Goal: Task Accomplishment & Management: Complete application form

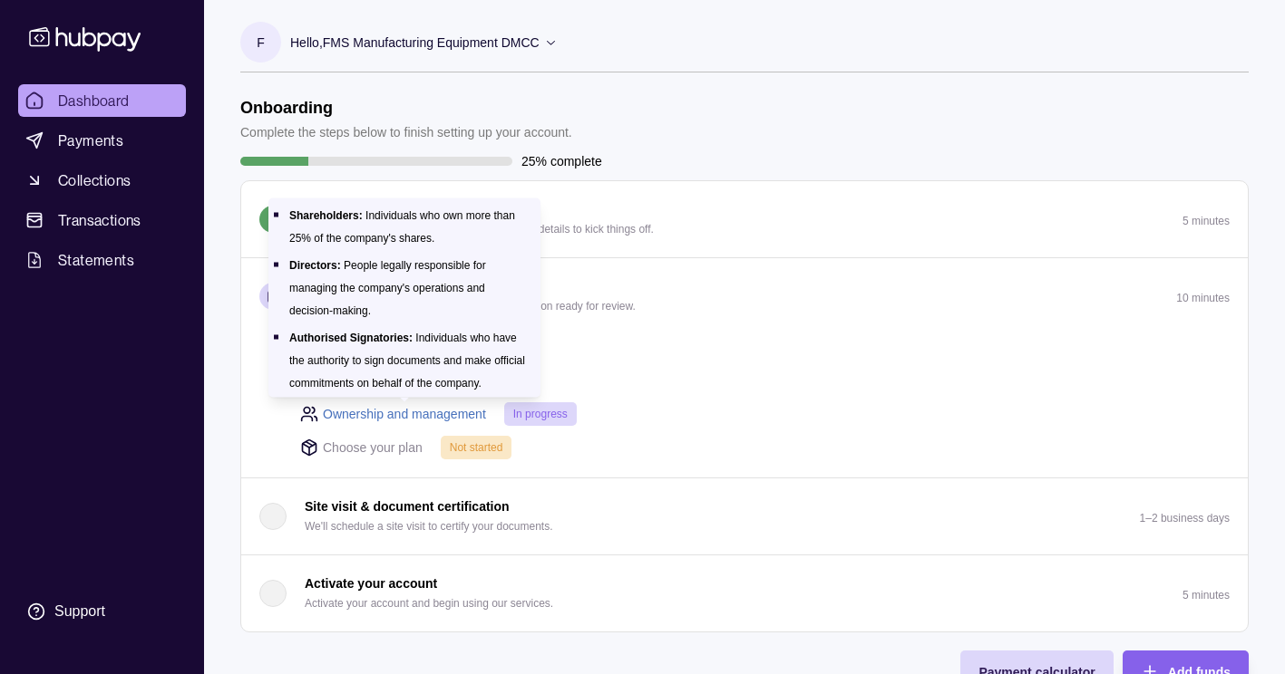
click at [419, 415] on link "Ownership and management" at bounding box center [404, 414] width 163 height 20
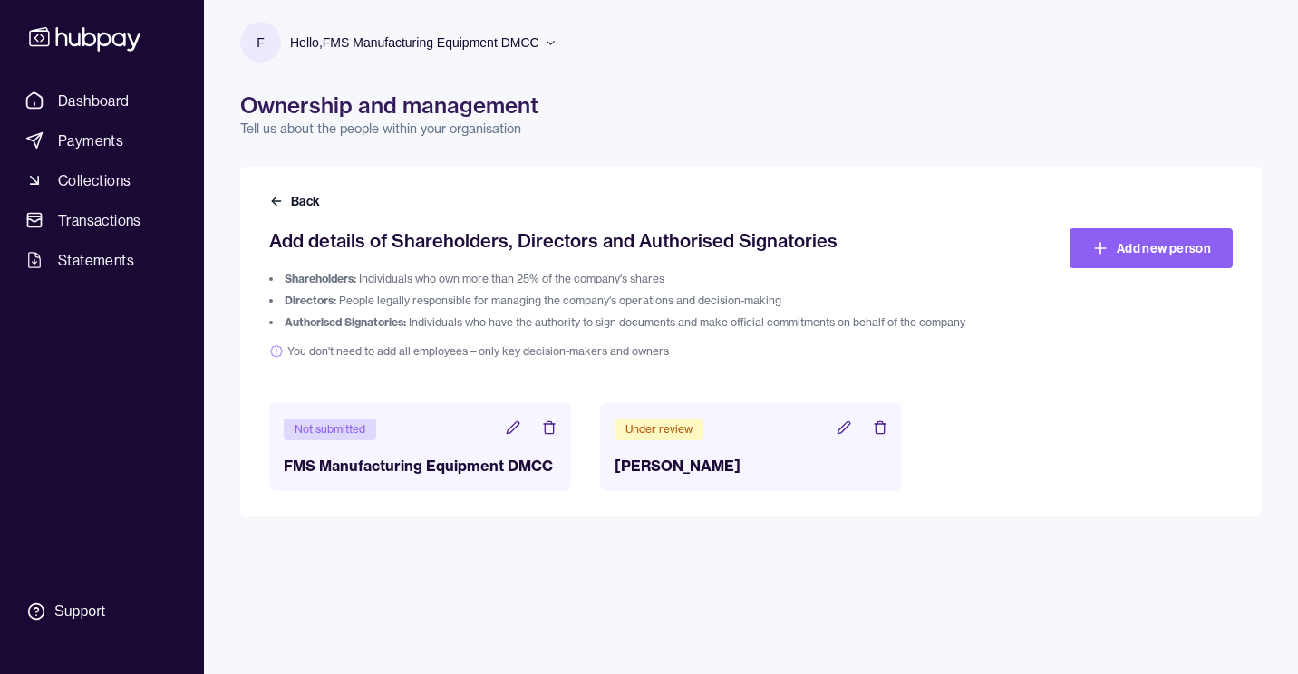
click at [548, 427] on icon at bounding box center [549, 428] width 15 height 15
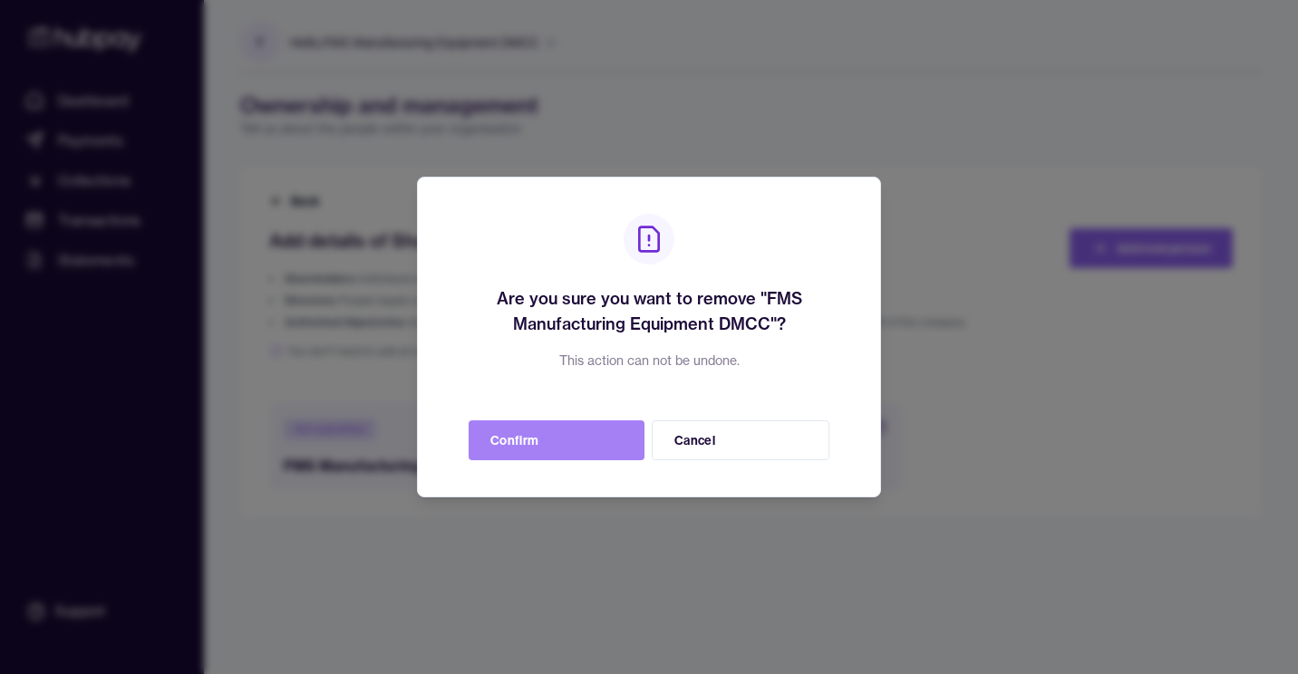
click at [554, 442] on button "Confirm" at bounding box center [557, 441] width 176 height 40
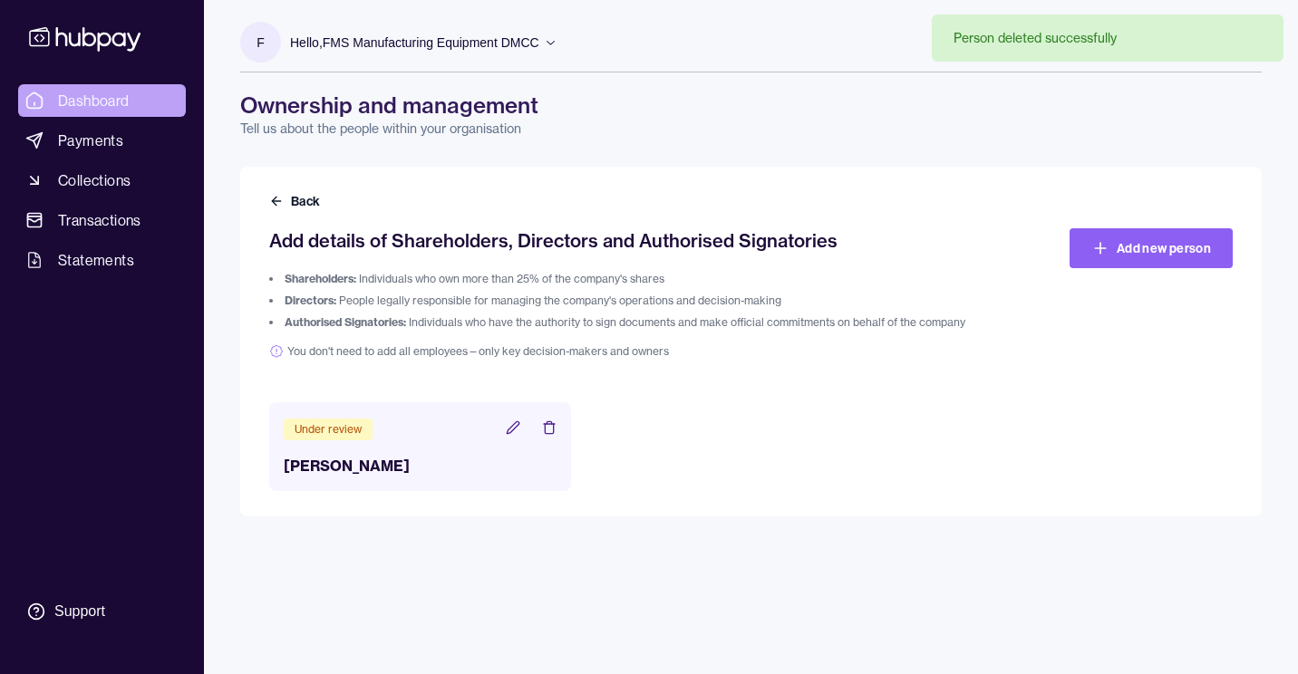
click at [112, 104] on span "Dashboard" at bounding box center [94, 101] width 72 height 22
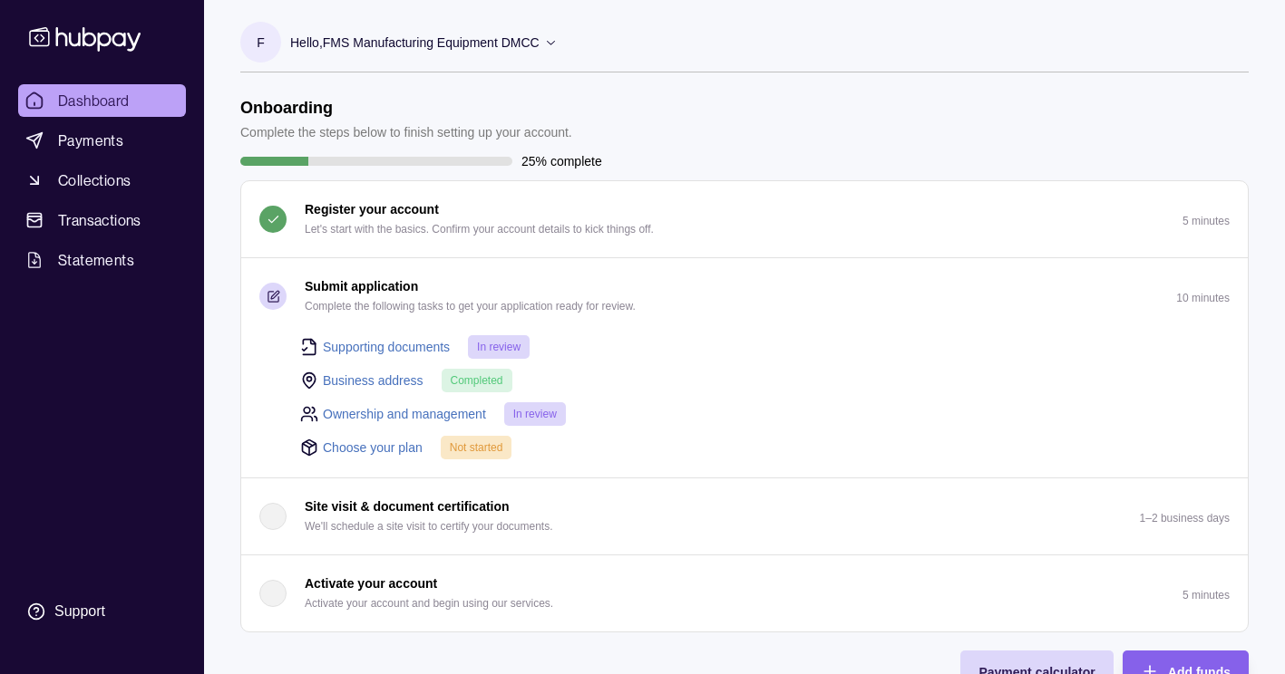
click at [332, 446] on link "Choose your plan" at bounding box center [373, 448] width 100 height 20
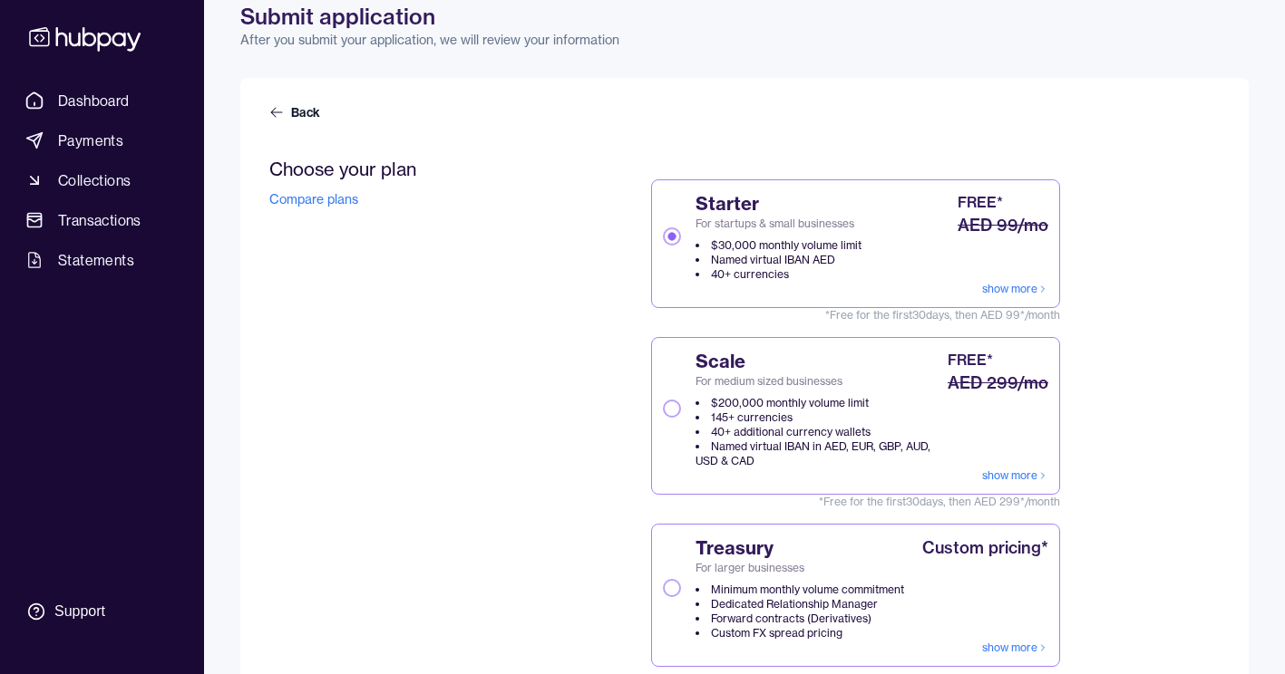
scroll to position [90, 0]
click at [1016, 285] on link "show more" at bounding box center [1015, 288] width 66 height 15
click at [712, 408] on li "$200,000 monthly volume limit" at bounding box center [819, 402] width 248 height 15
click at [681, 408] on button "Scale For medium sized businesses $200,000 monthly volume limit 145+ currencies…" at bounding box center [672, 408] width 18 height 18
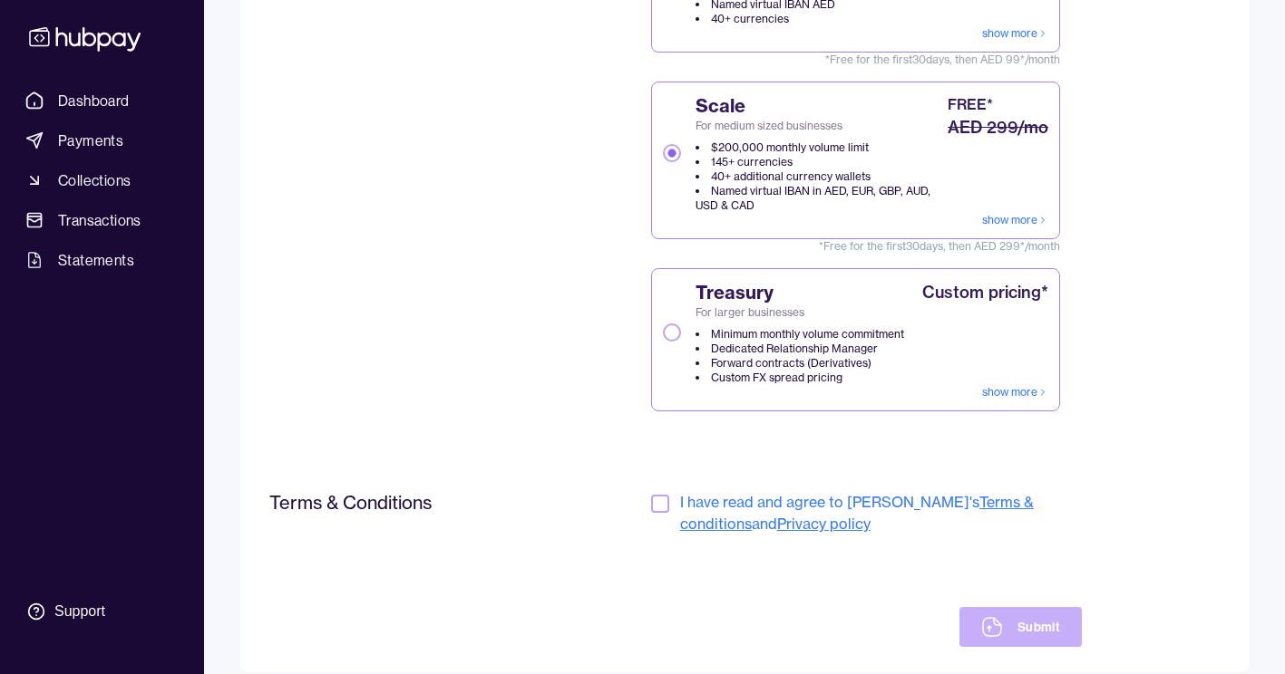
scroll to position [386, 0]
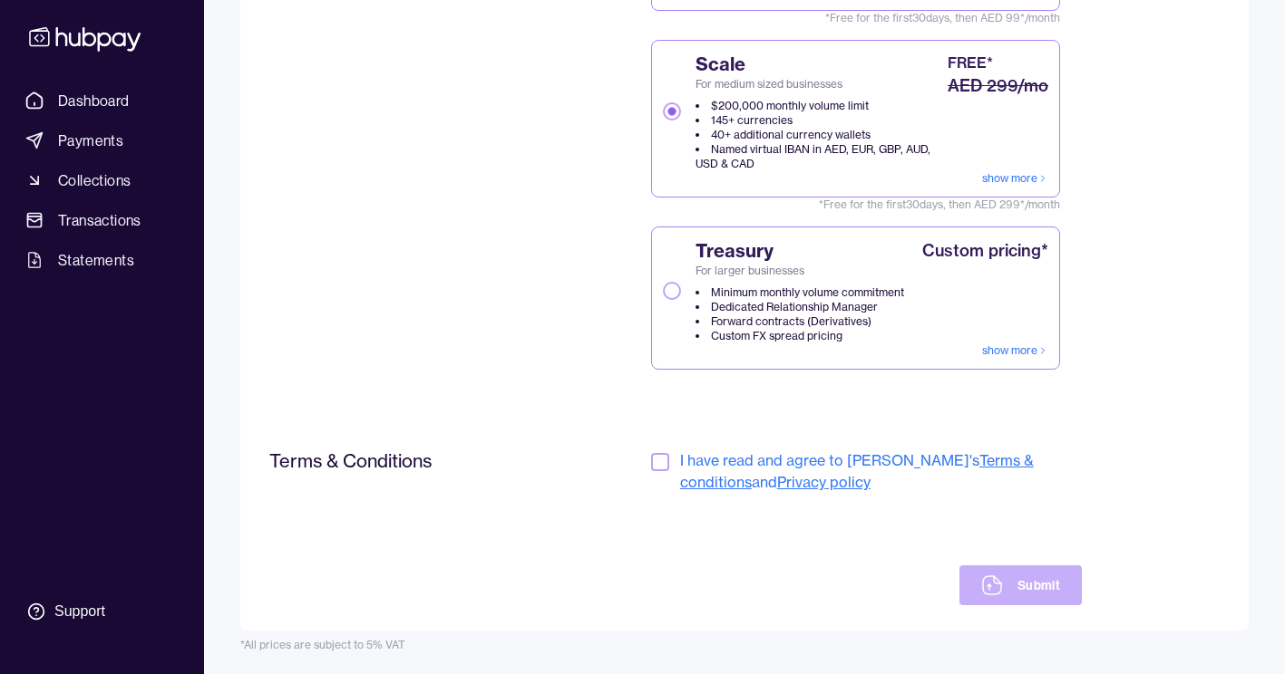
click at [669, 461] on div at bounding box center [662, 472] width 22 height 44
click at [660, 466] on button "button" at bounding box center [660, 462] width 18 height 18
click at [1006, 580] on button "Submit" at bounding box center [1020, 586] width 122 height 40
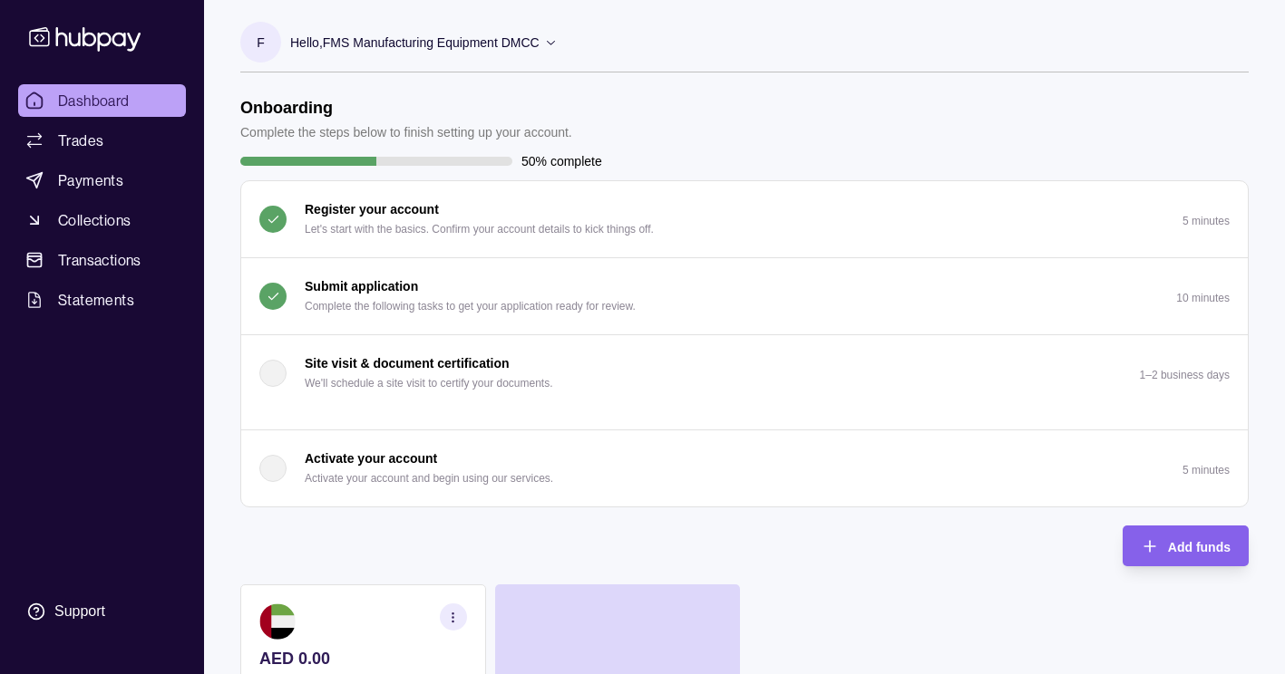
click at [277, 454] on div "Activate your account Activate your account and begin using our services." at bounding box center [406, 469] width 294 height 40
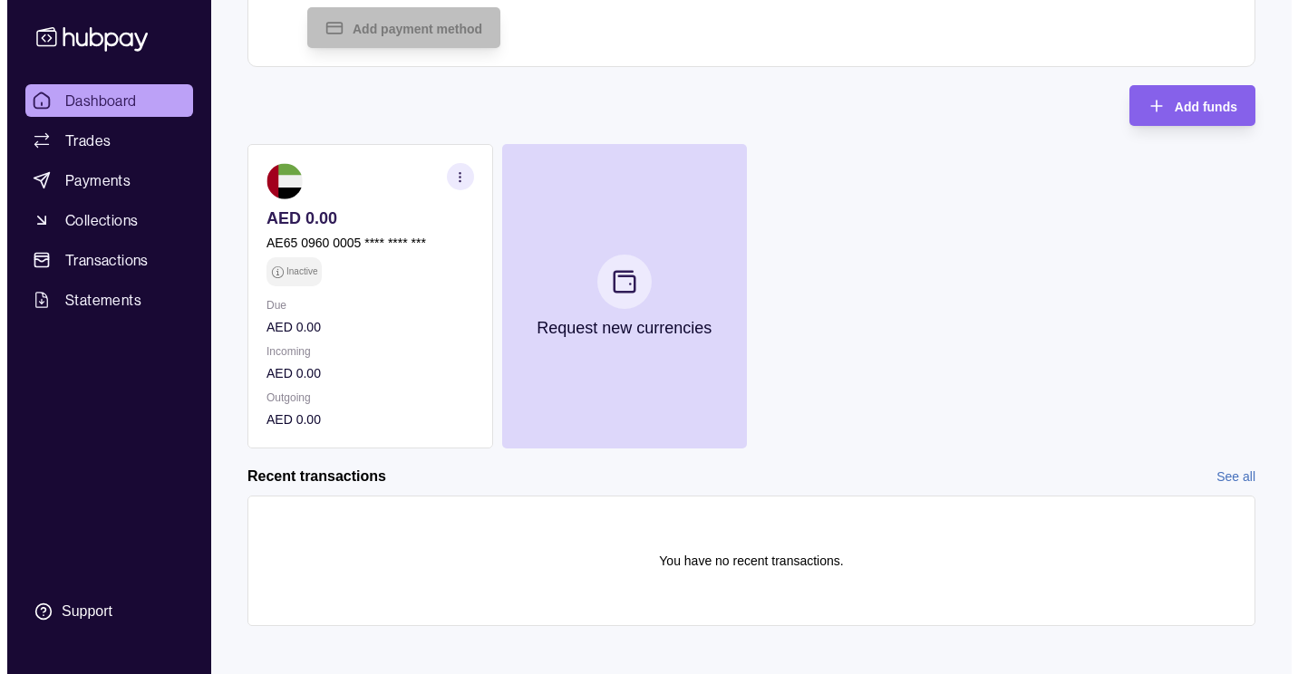
scroll to position [491, 0]
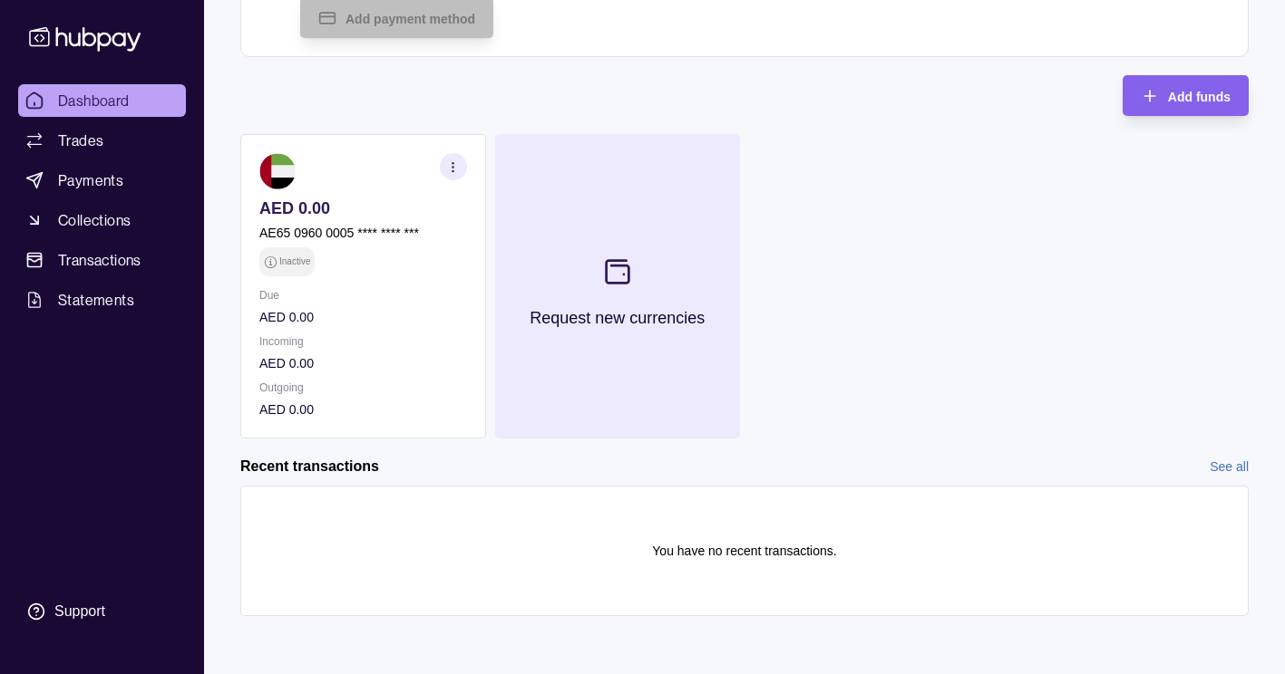
click at [625, 343] on button "Request new currencies" at bounding box center [618, 286] width 246 height 305
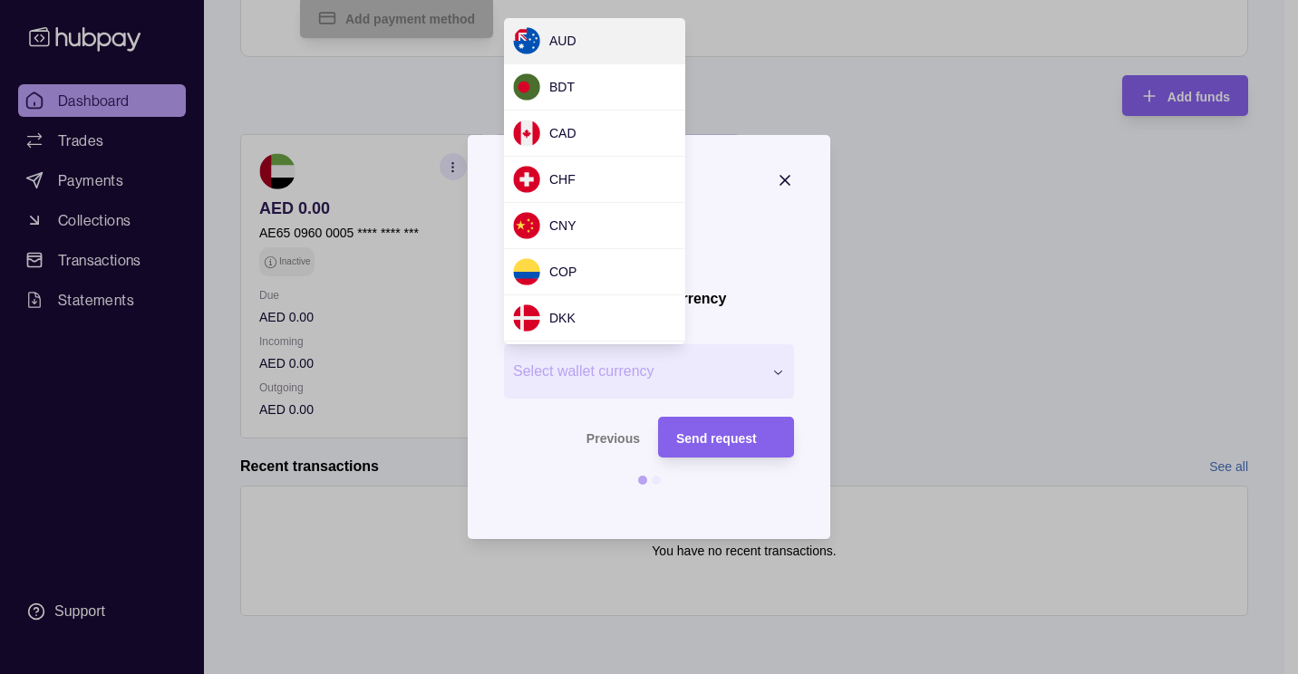
click at [621, 674] on div "Request new currency Wallet * Select wallet currency *** *** *** *** *** *** **…" at bounding box center [642, 674] width 1285 height 0
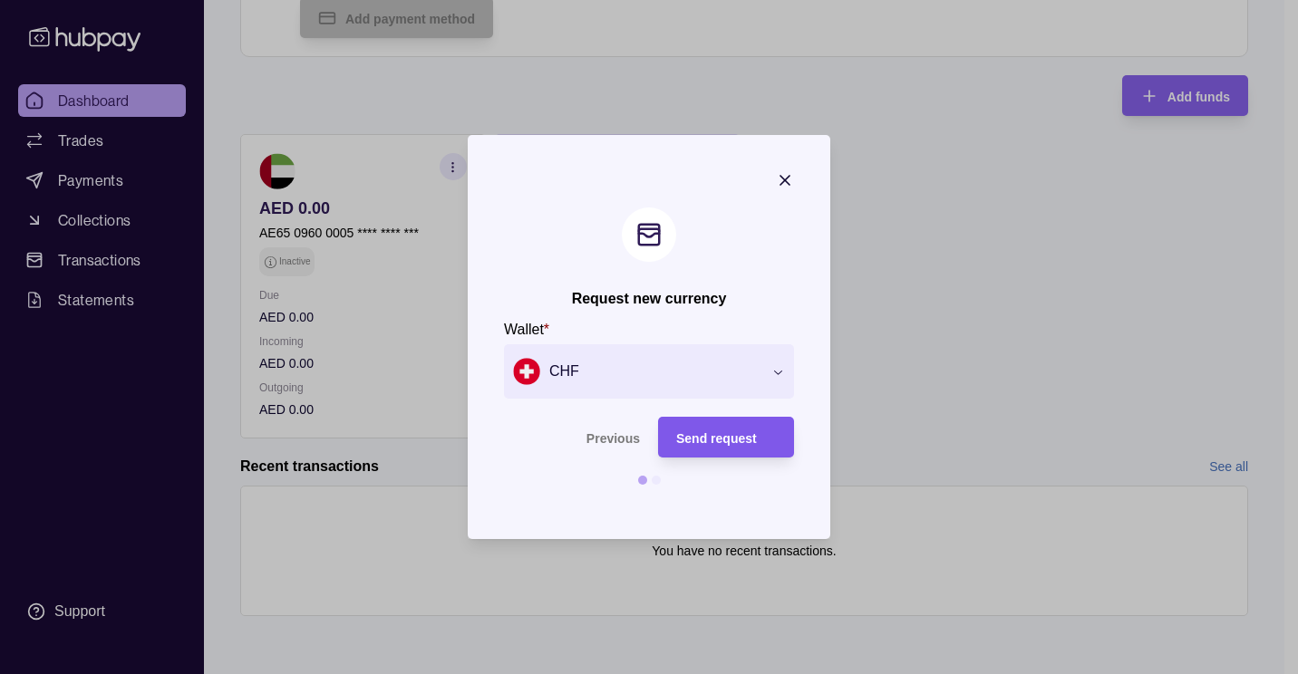
click at [726, 437] on span "Send request" at bounding box center [716, 438] width 81 height 15
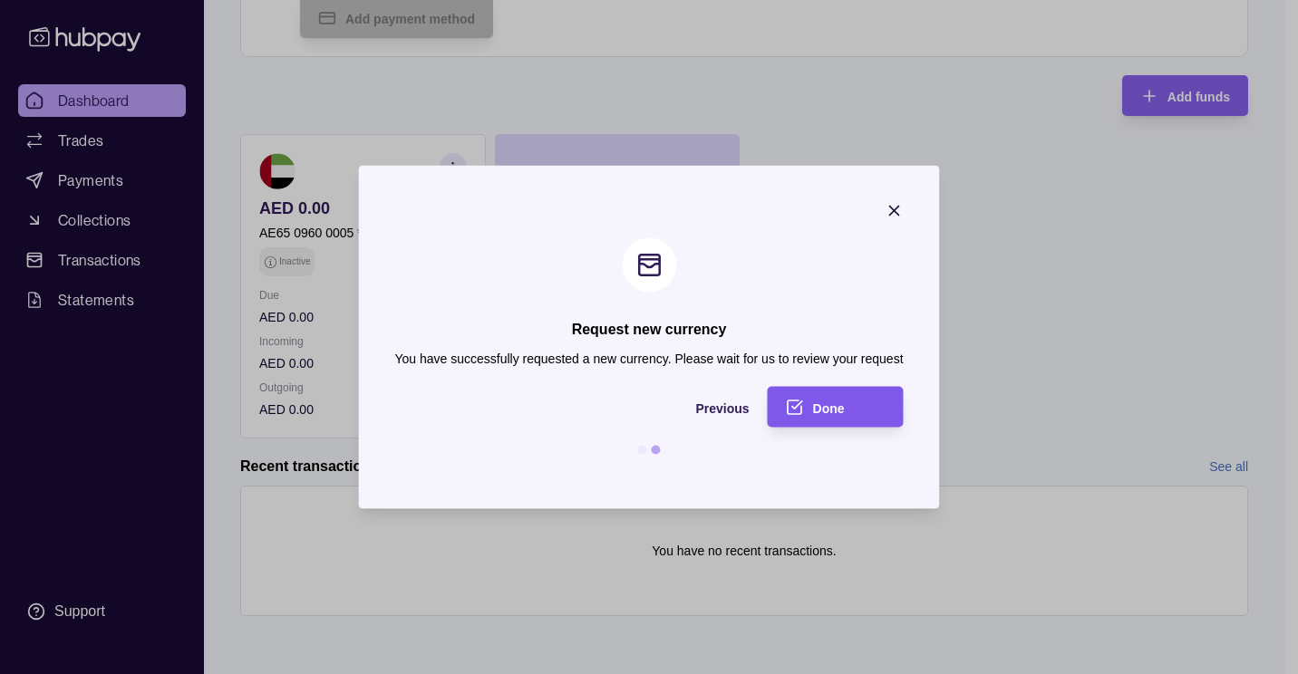
click at [852, 404] on div "Done" at bounding box center [849, 407] width 73 height 22
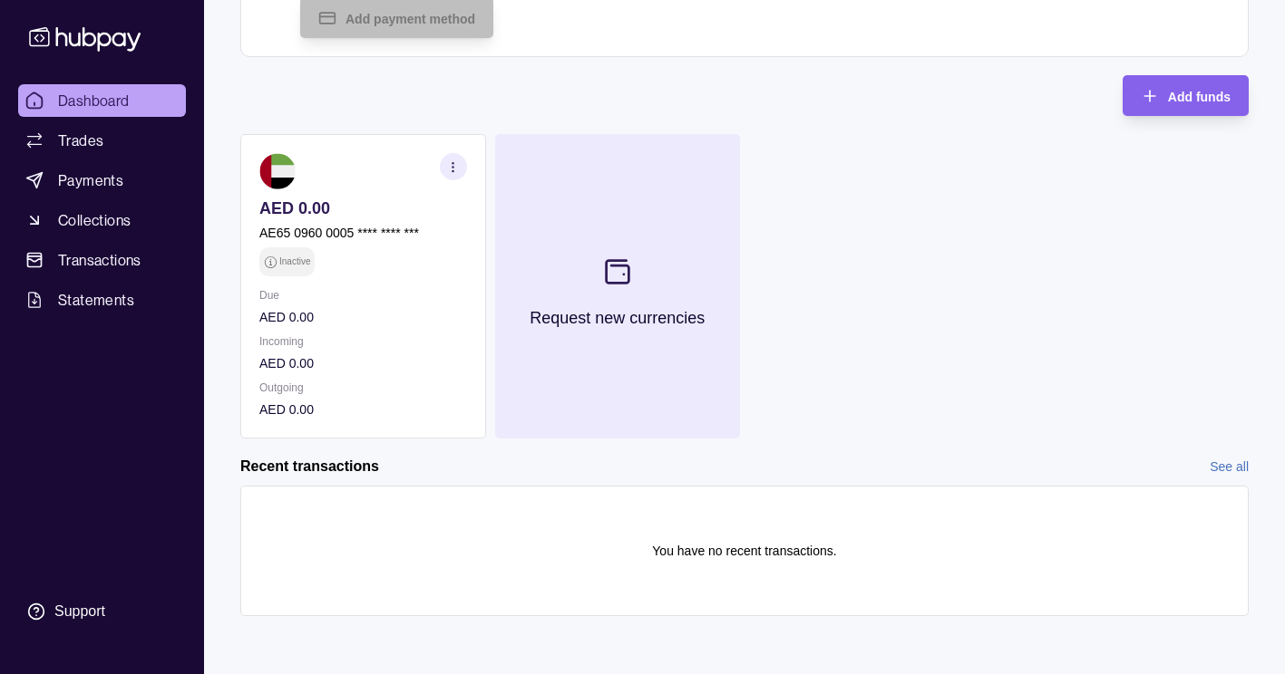
click at [635, 319] on p "Request new currencies" at bounding box center [616, 318] width 175 height 20
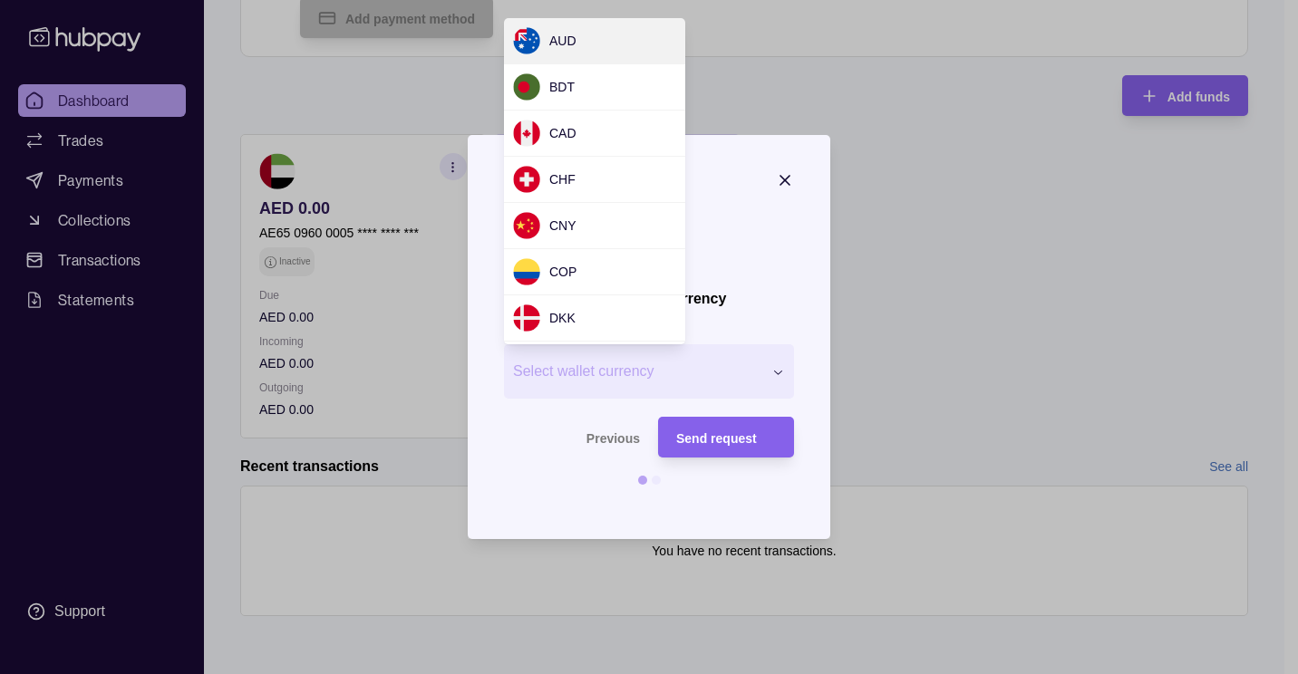
click at [644, 674] on div "Request new currency Wallet * Select wallet currency *** *** *** *** *** *** **…" at bounding box center [642, 674] width 1285 height 0
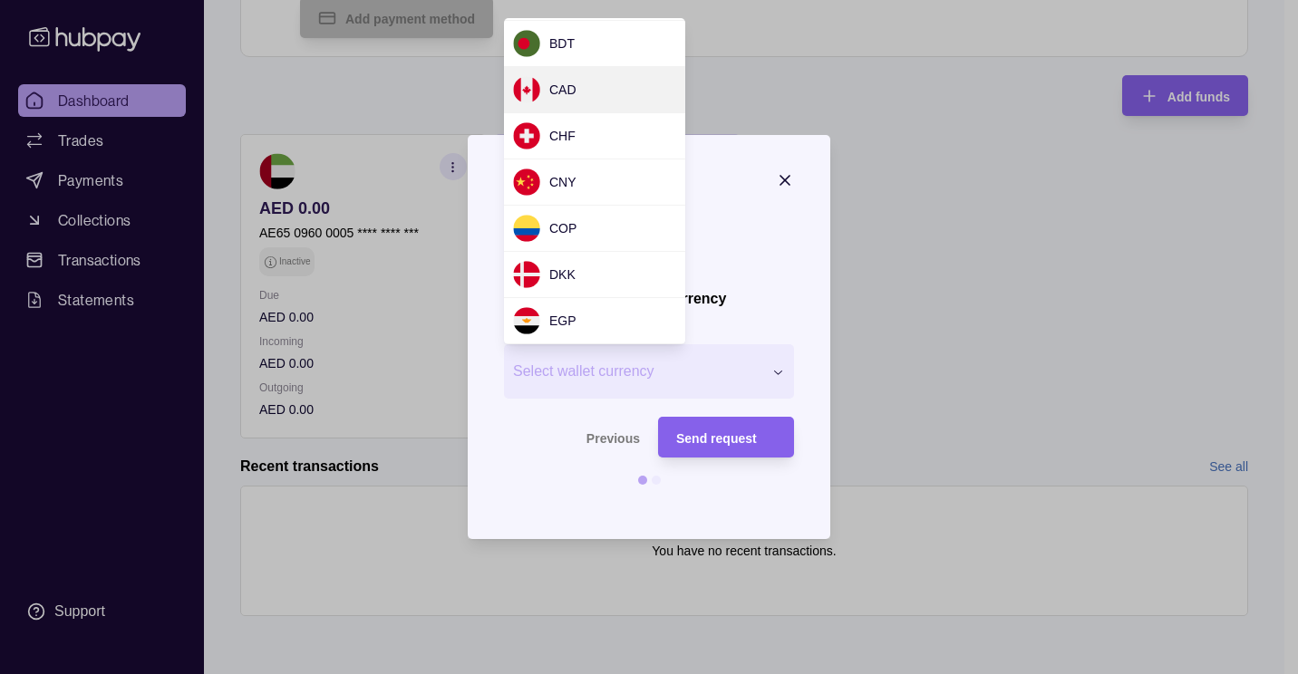
scroll to position [276, 0]
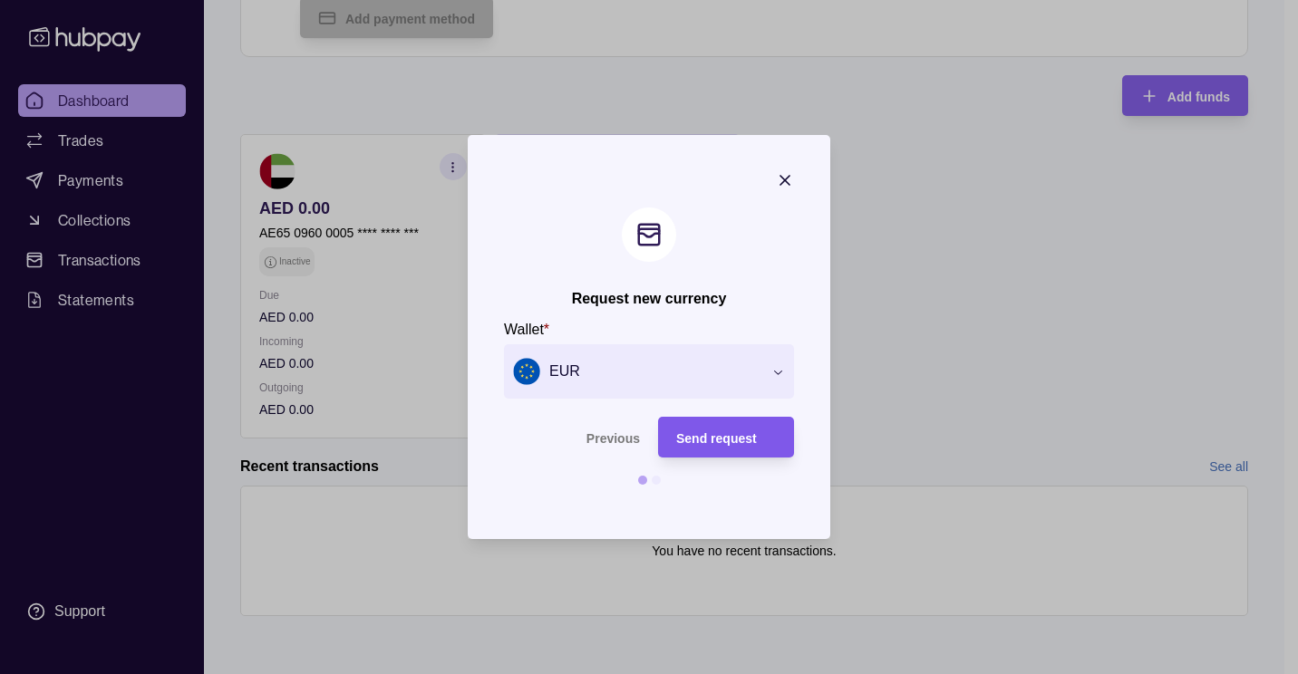
click at [704, 433] on span "Send request" at bounding box center [716, 438] width 81 height 15
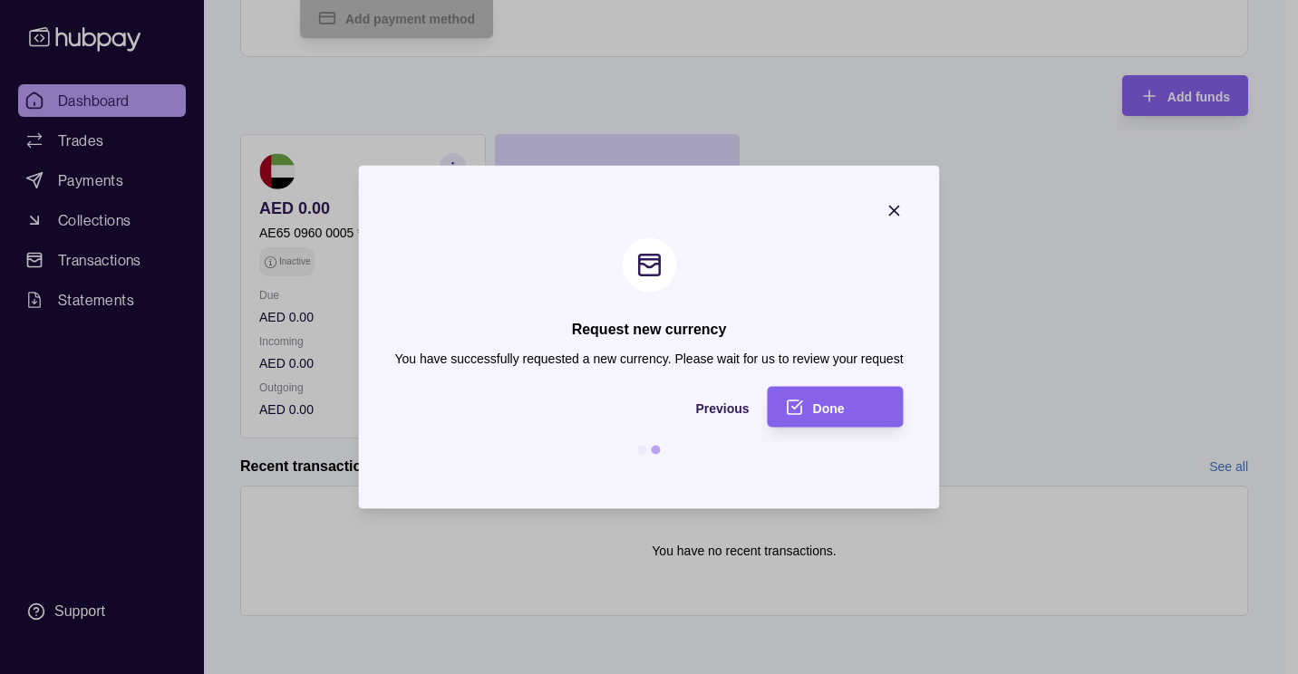
click at [869, 405] on div "Done" at bounding box center [849, 407] width 73 height 22
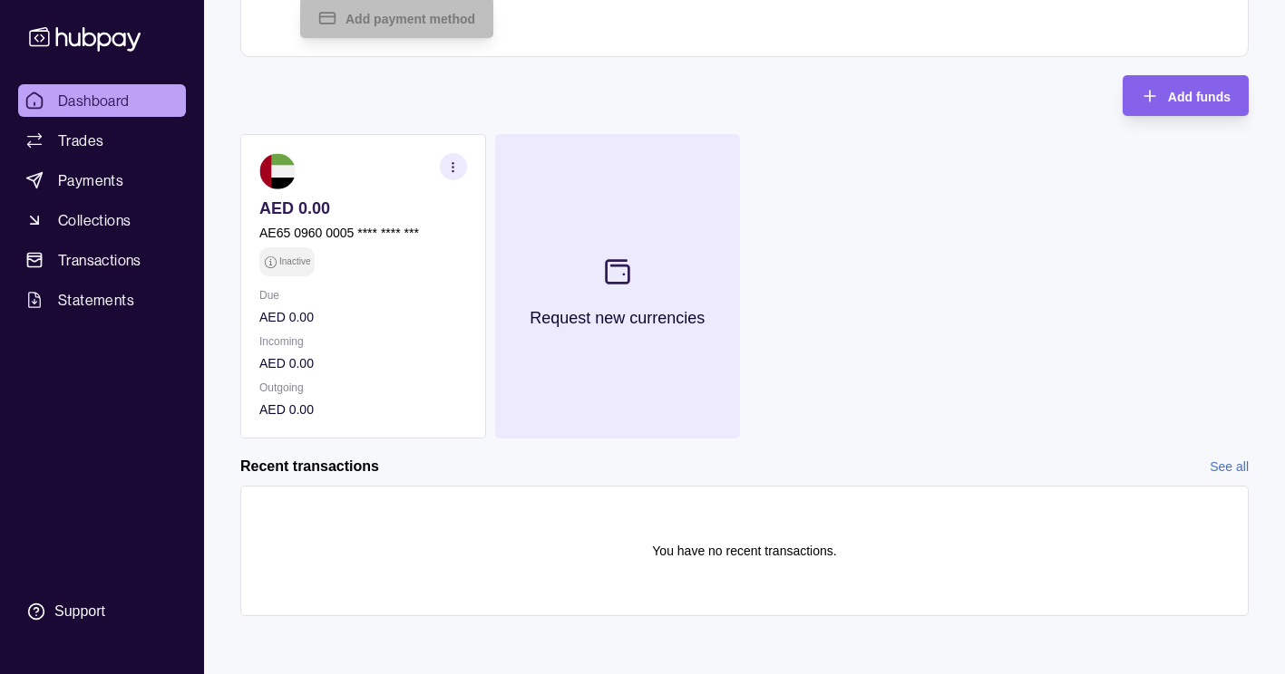
click at [623, 325] on p "Request new currencies" at bounding box center [616, 318] width 175 height 20
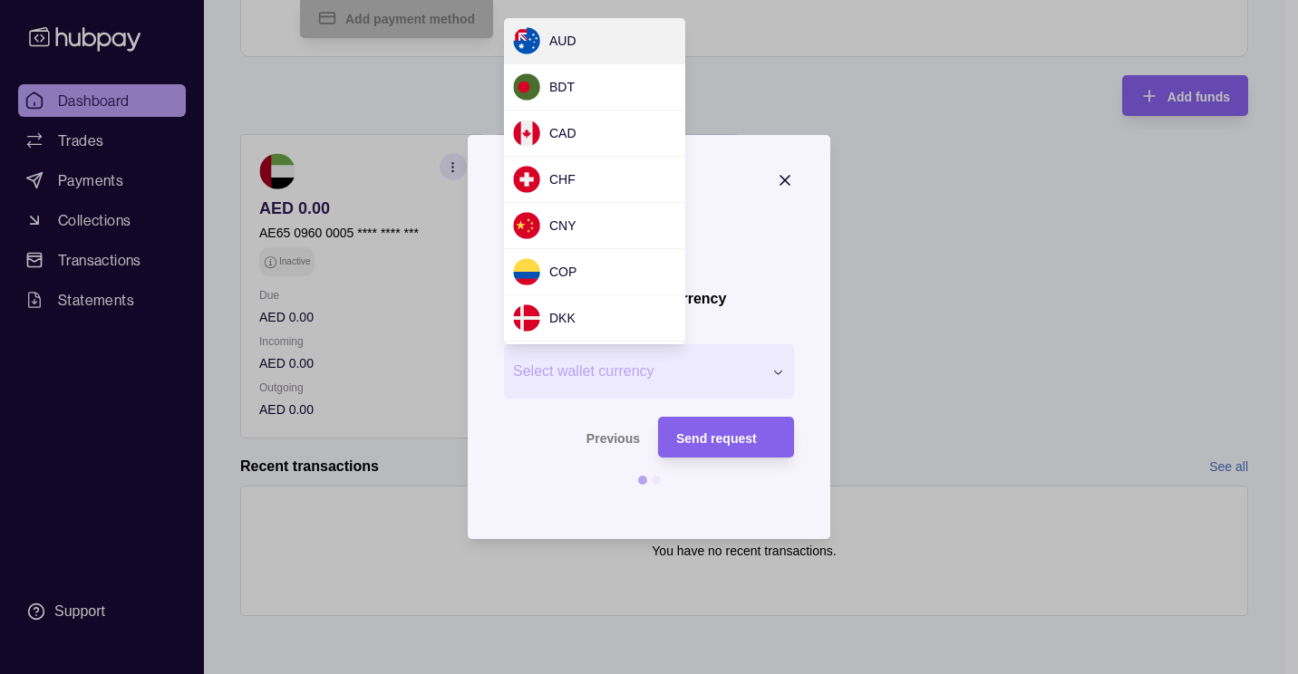
click at [640, 674] on div "Request new currency Wallet * Select wallet currency *** *** *** *** *** *** **…" at bounding box center [642, 674] width 1285 height 0
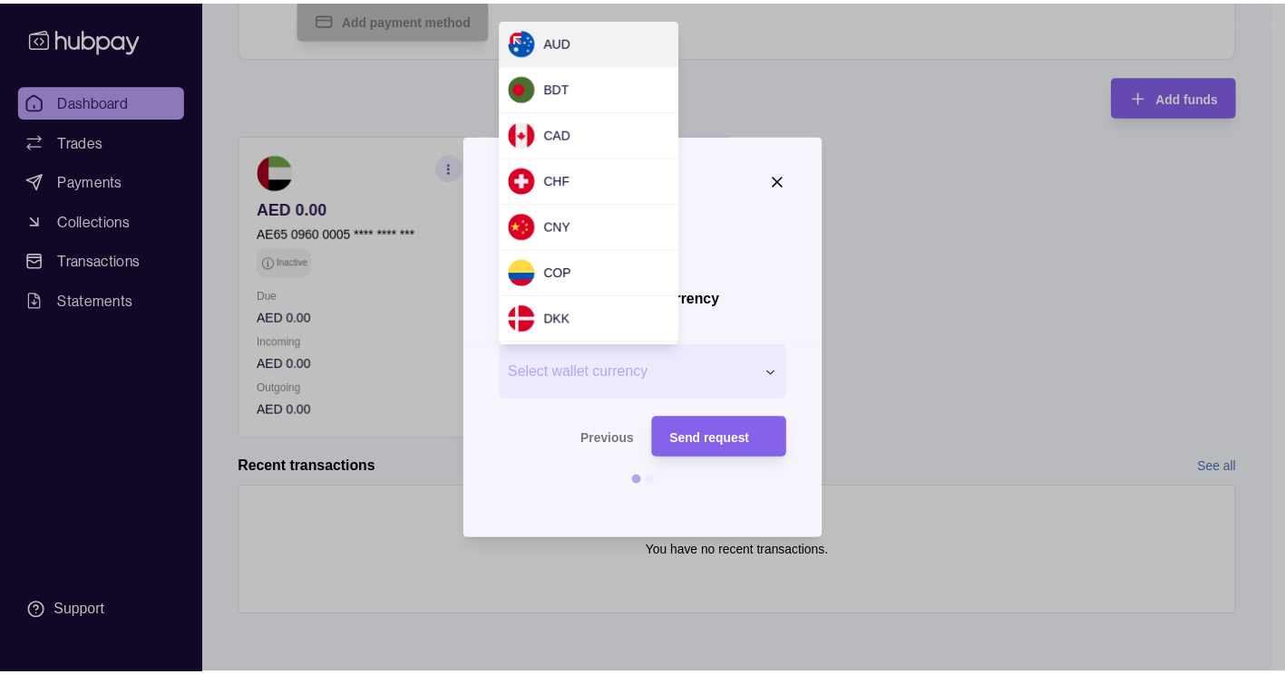
scroll to position [1616, 0]
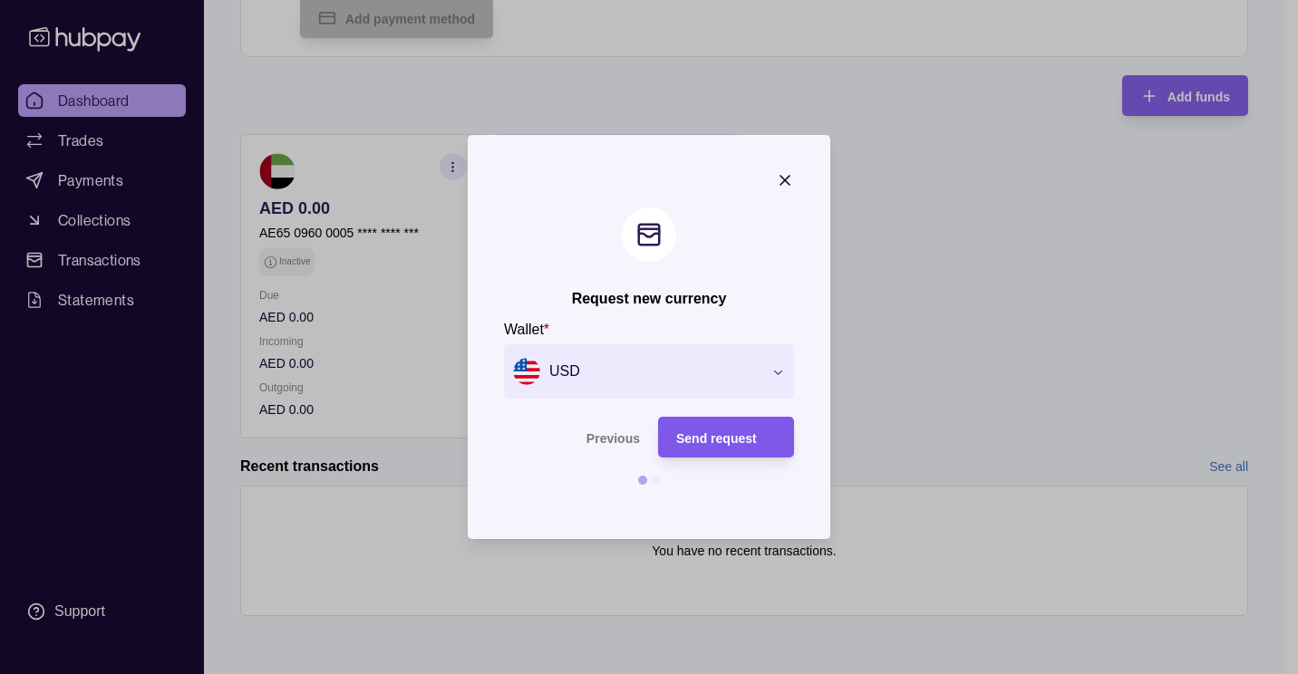
click at [741, 445] on div "Send request" at bounding box center [726, 438] width 100 height 22
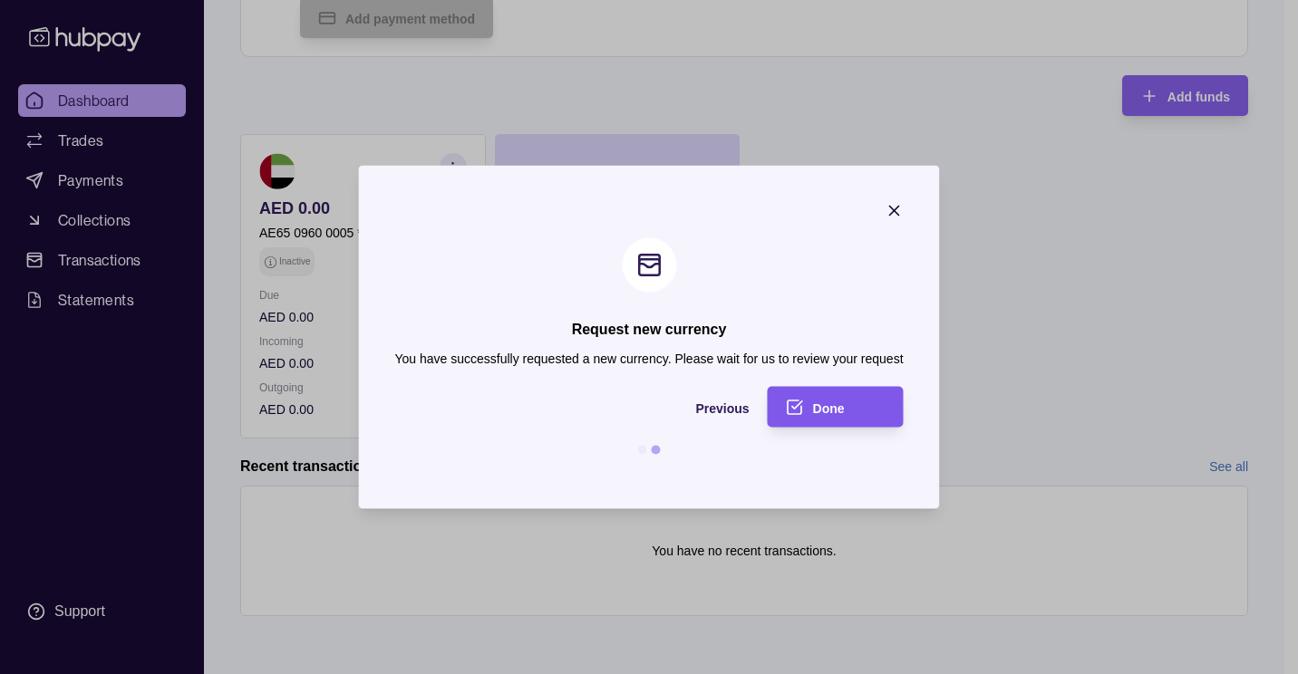
click at [803, 409] on icon "submit" at bounding box center [795, 407] width 18 height 18
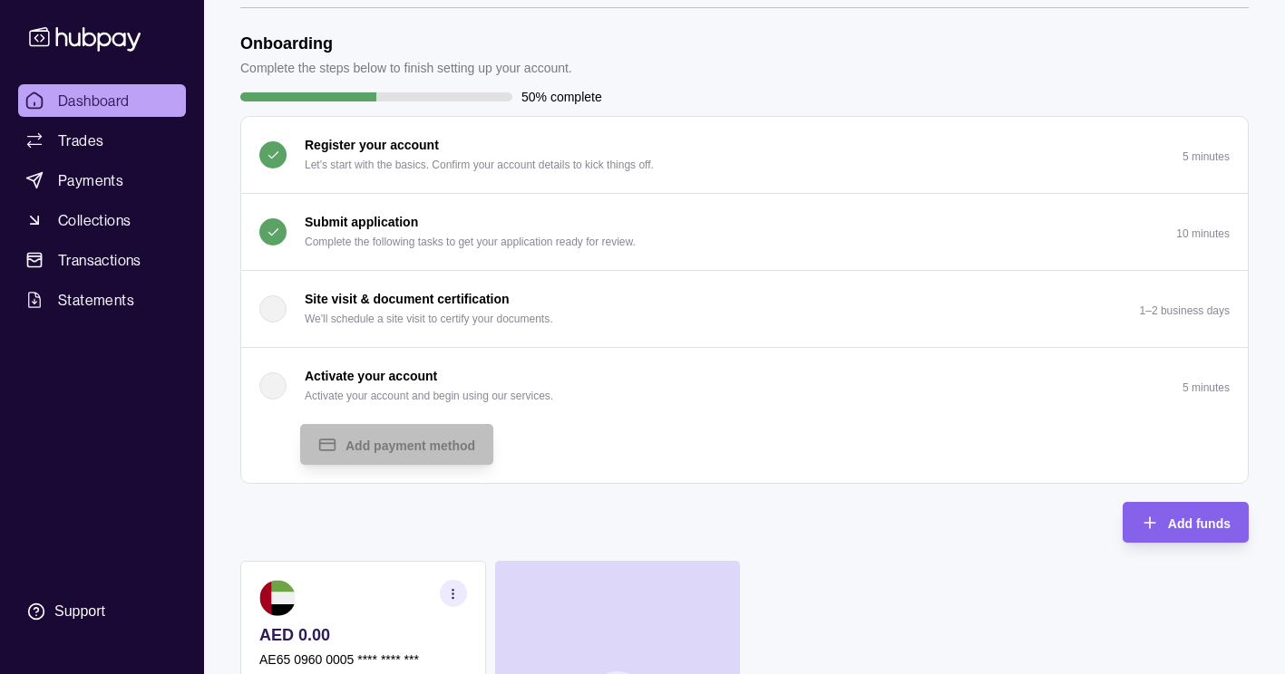
scroll to position [0, 0]
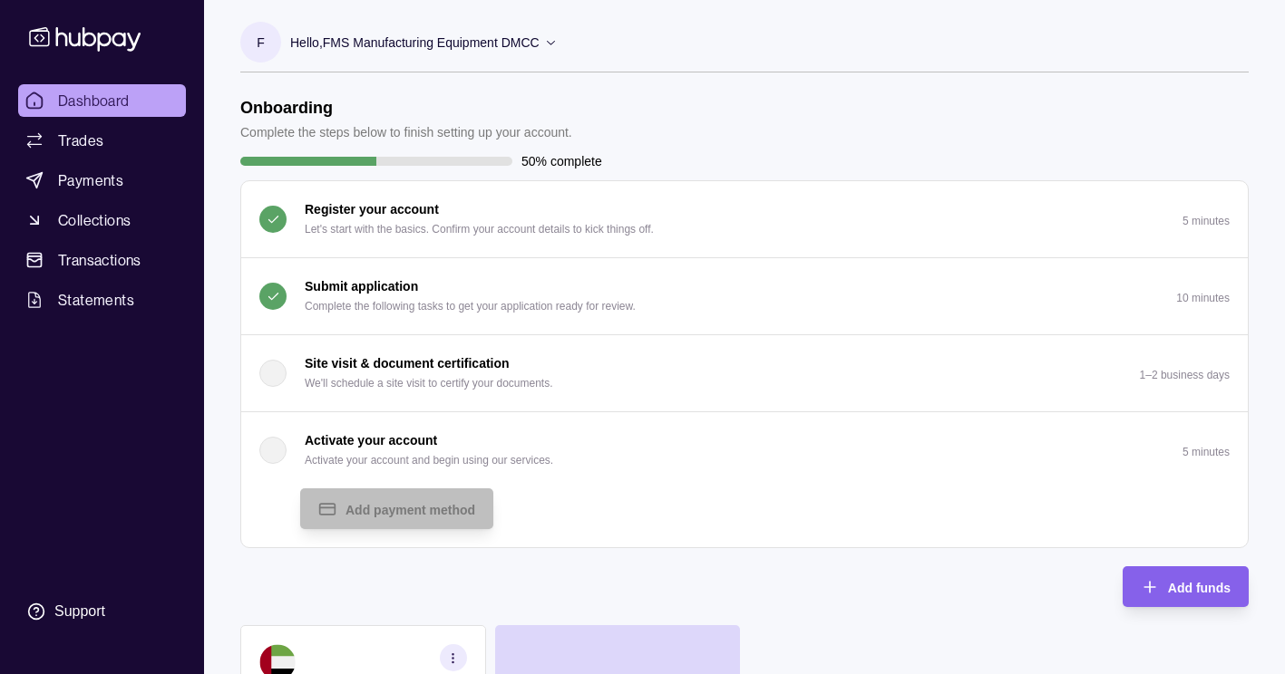
click at [1207, 306] on div "10 minutes" at bounding box center [1202, 297] width 53 height 23
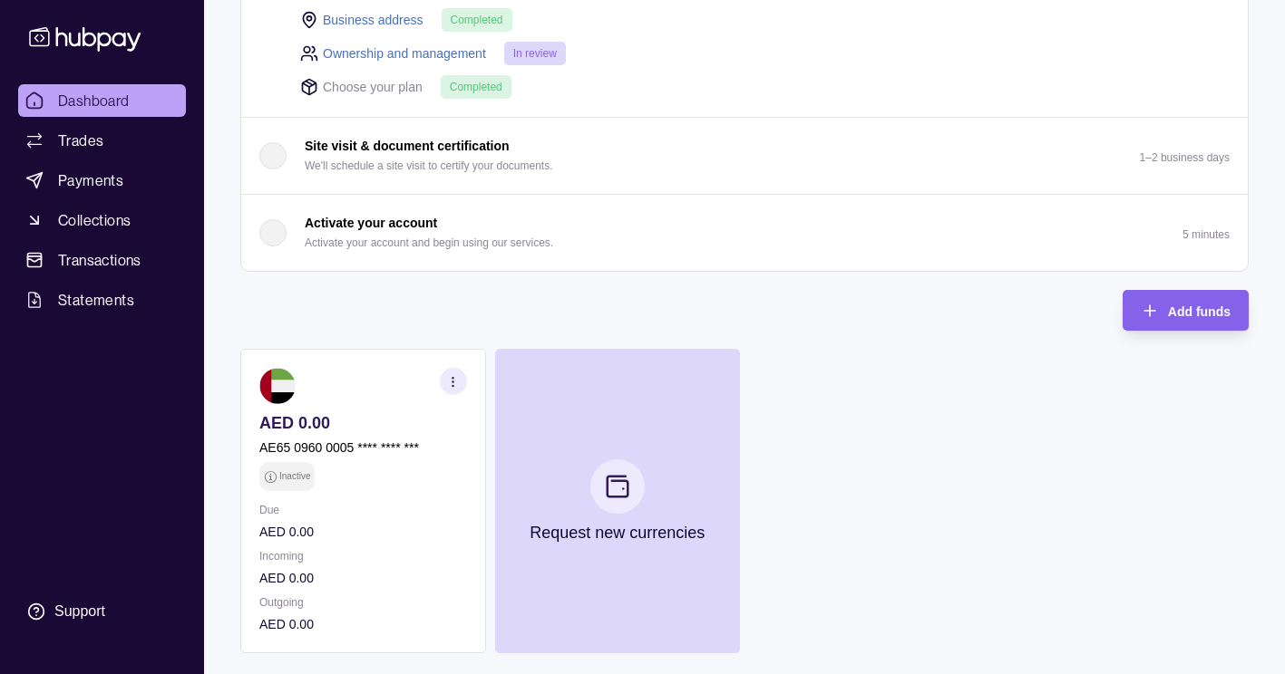
scroll to position [362, 0]
click at [319, 229] on p "Activate your account" at bounding box center [371, 222] width 132 height 20
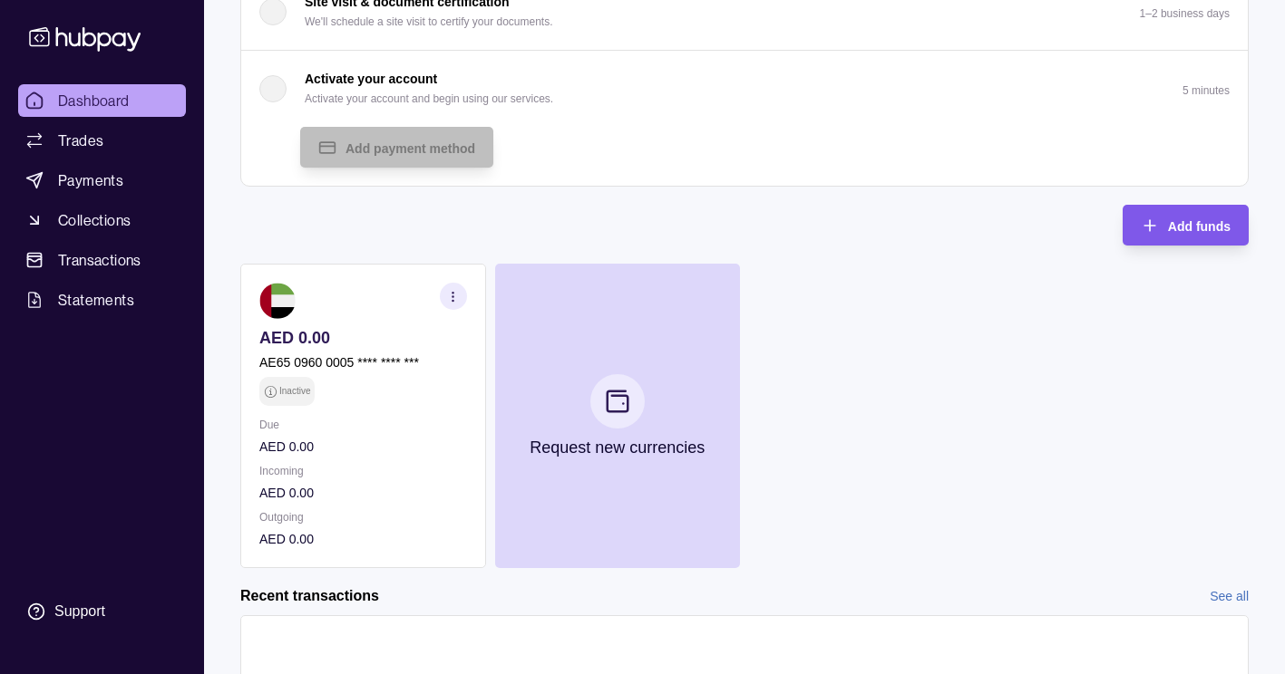
click at [1188, 220] on span "Add funds" at bounding box center [1199, 226] width 63 height 15
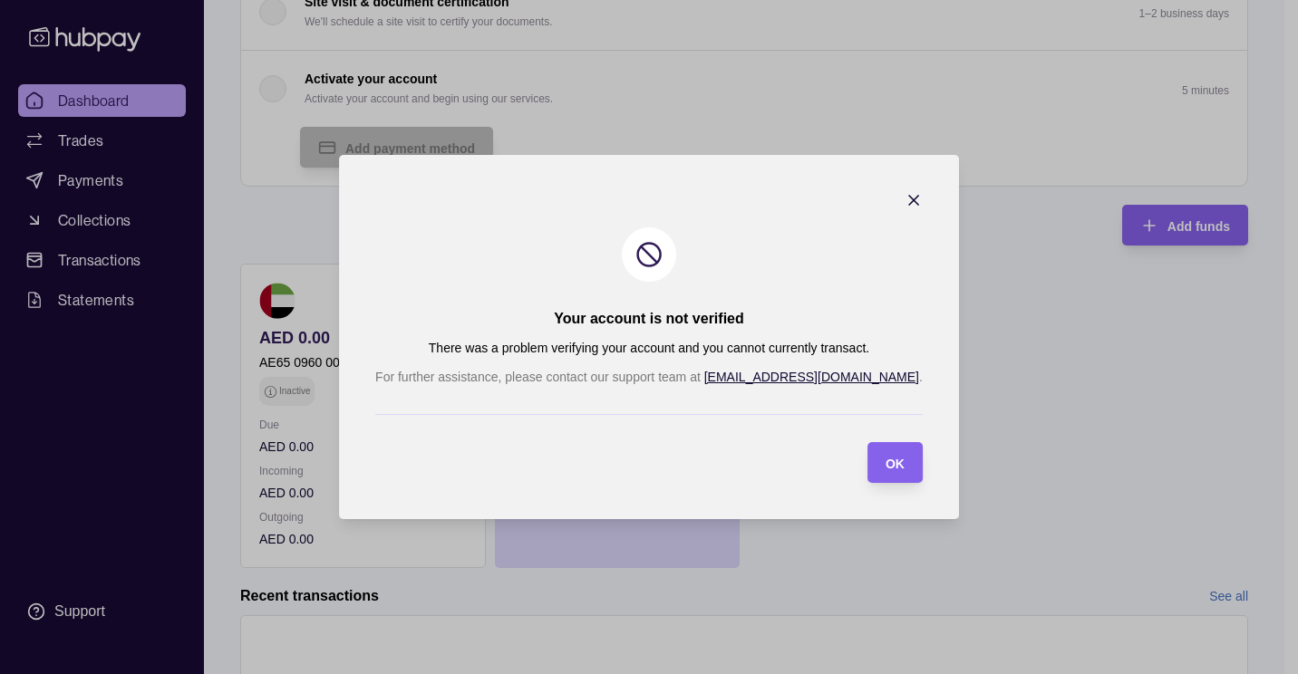
click at [905, 203] on icon "button" at bounding box center [914, 200] width 18 height 18
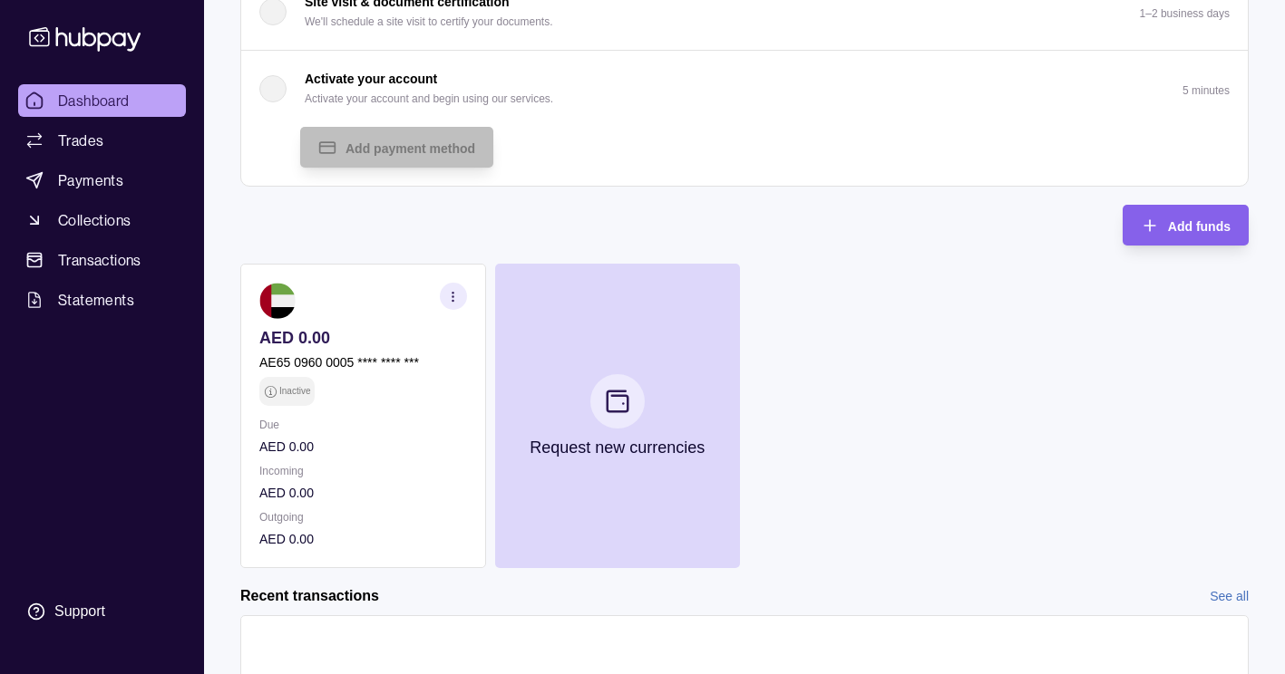
click at [442, 96] on p "Activate your account and begin using our services." at bounding box center [429, 99] width 248 height 20
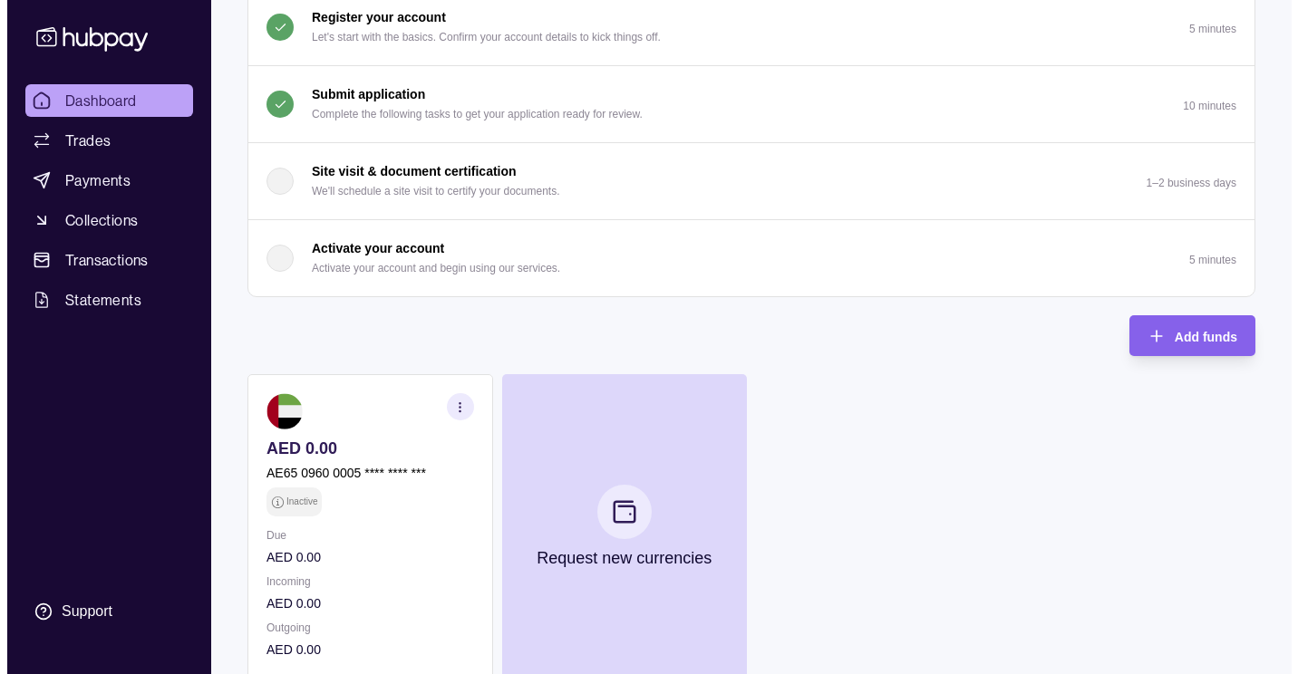
scroll to position [0, 0]
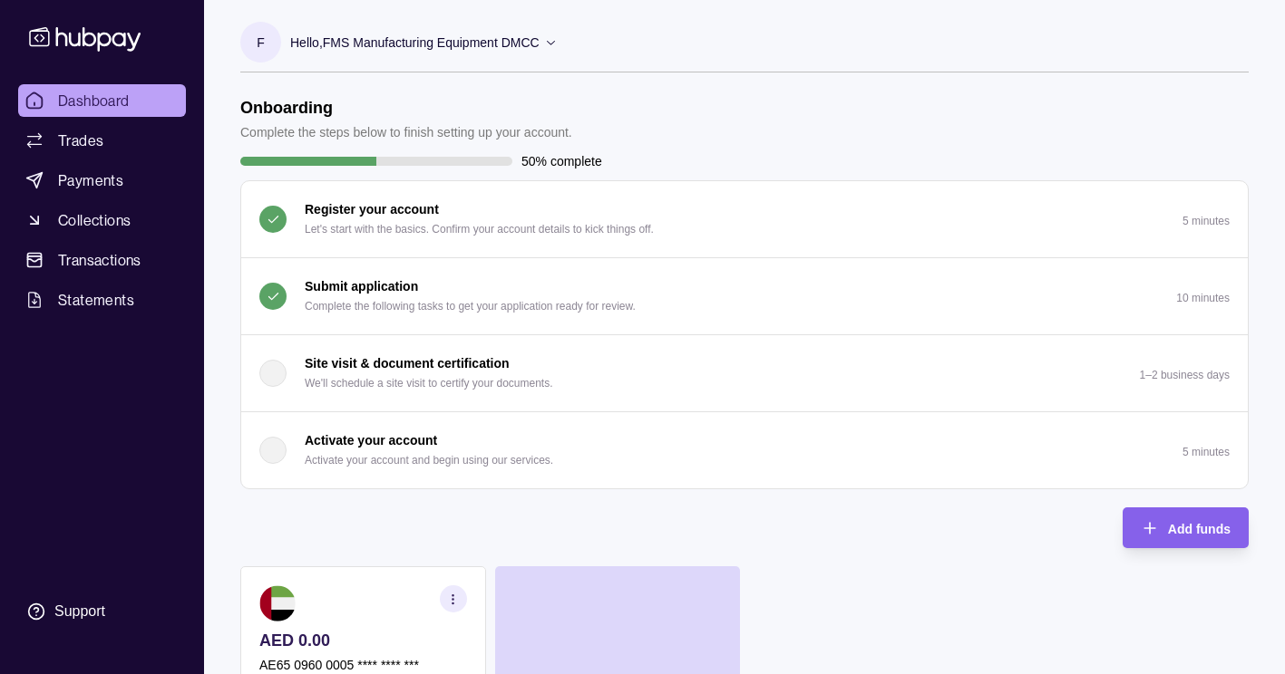
click at [465, 307] on p "Complete the following tasks to get your application ready for review." at bounding box center [470, 306] width 331 height 20
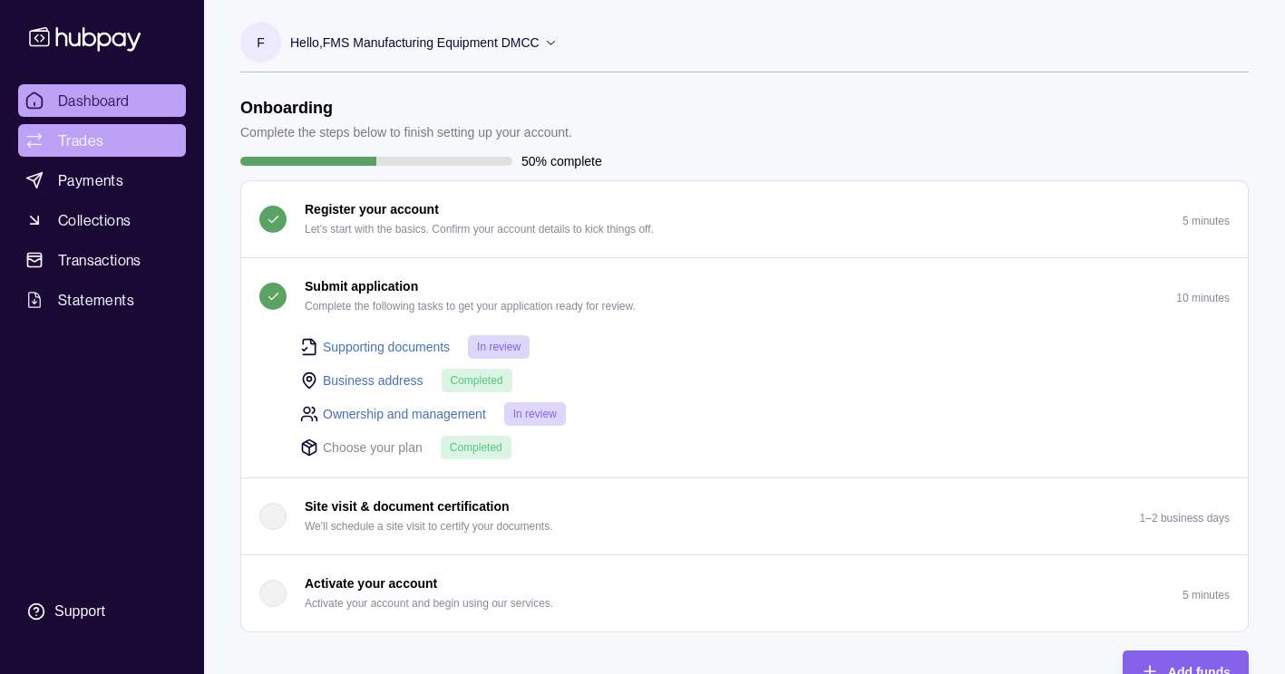
click at [73, 139] on span "Trades" at bounding box center [80, 141] width 45 height 22
